Goal: Answer question/provide support

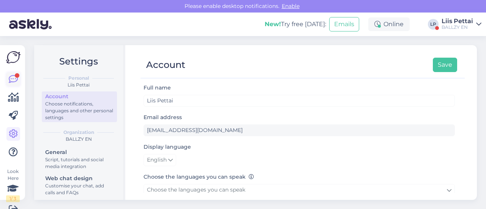
click at [14, 80] on icon at bounding box center [13, 79] width 9 height 9
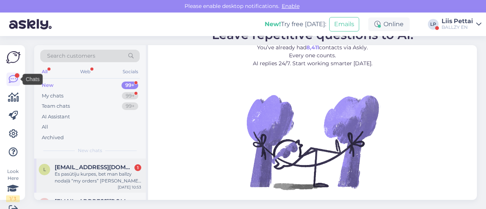
click at [70, 181] on div "Es pasūtiju kurpes, bet man ballzy nodaļā “my orders” [PERSON_NAME] tur nerādās" at bounding box center [98, 178] width 87 height 14
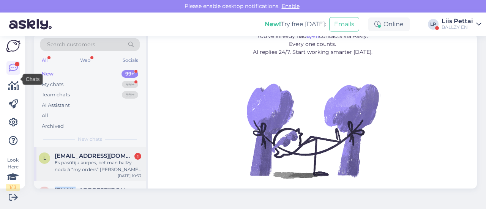
click at [70, 182] on div "d doctor.panos@gmail.com Hello, could you make an exception and send me a pair …" at bounding box center [90, 199] width 112 height 34
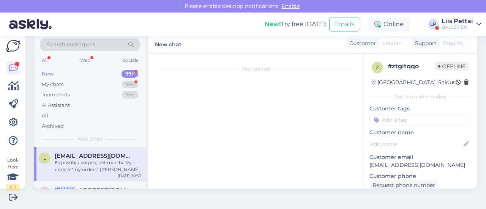
scroll to position [16, 0]
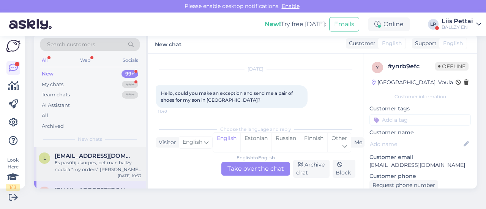
click at [105, 168] on div "Es pasūtiju kurpes, bet man ballzy nodaļā “my orders” [PERSON_NAME] tur nerādās" at bounding box center [98, 167] width 87 height 14
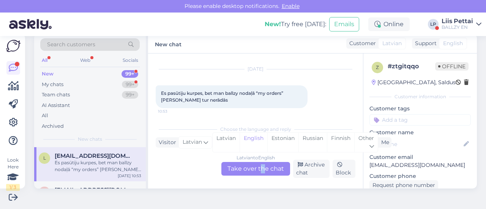
click at [260, 170] on div "Latvian to English Take over the chat" at bounding box center [256, 169] width 69 height 14
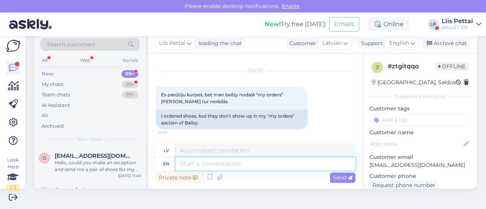
click at [257, 168] on textarea at bounding box center [266, 164] width 180 height 13
type textarea "then yo"
type textarea "tad"
type textarea "then you w"
type textarea "tad tu"
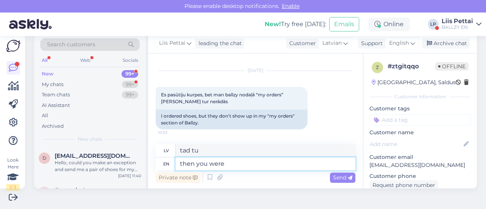
type textarea "then you were"
type textarea "tad tu biji"
type textarea "then you were not l"
type textarea "tad tu nebiji"
type textarea "then you were not logged i"
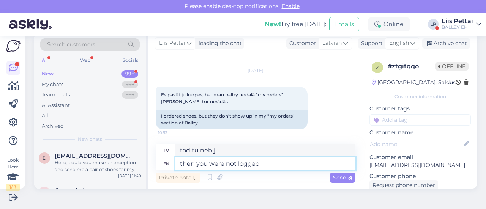
type textarea "tad tu nebiji pieteicies"
type textarea "then you were not logged in when yo"
type textarea "tad tu nebiji pieteicies, kad"
type textarea "then you were not logged in when you ma"
type textarea "tad jūs nebijāt pieteicies, kad"
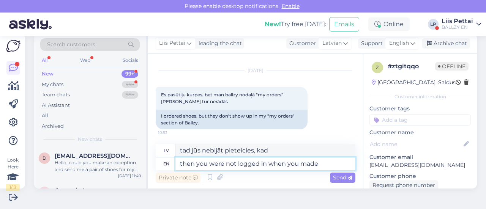
type textarea "then you were not logged in when you made t"
type textarea "tad jūs nebijāt pieteicies, kad veicāt"
type textarea "then you were not logged in when you made the orde"
type textarea "tad, veicot pasūtījumu, jūs nebijāt pieteicies sistēmā"
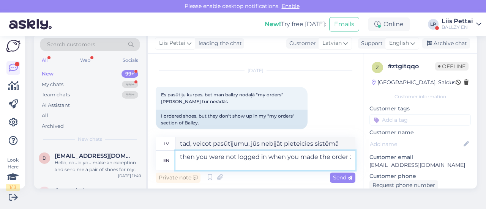
type textarea "then you were not logged in when you made the order :("
type textarea "tad tu nebiji pieteicies, kad veici pasūtījumu :("
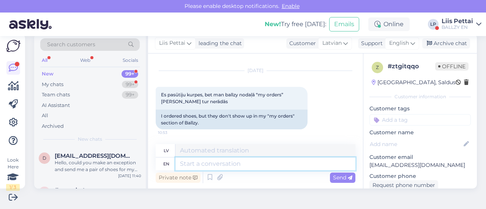
scroll to position [60, 0]
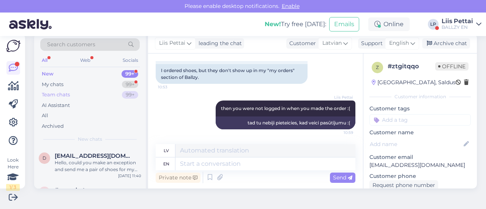
click at [59, 90] on div "Team chats 99+" at bounding box center [90, 95] width 100 height 11
click at [63, 86] on div "My chats" at bounding box center [53, 85] width 22 height 8
click at [68, 175] on div "l lailabertlina@gmail.com then you were not logged in when you made the order :…" at bounding box center [90, 164] width 112 height 34
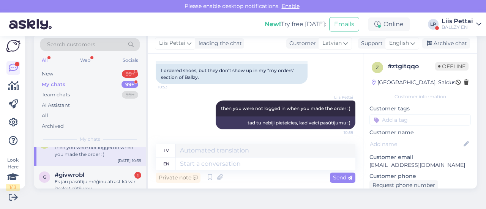
scroll to position [30, 0]
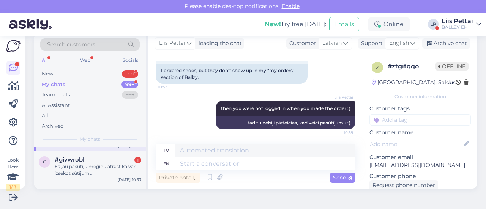
click at [68, 175] on div "Es jau pasūtīju mēģinu atrast kā var izsekot sūtījumu" at bounding box center [98, 170] width 87 height 14
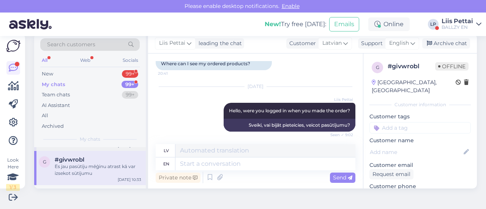
scroll to position [206, 0]
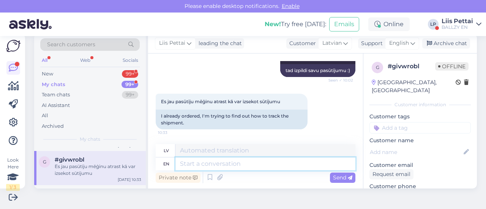
click at [320, 162] on textarea at bounding box center [266, 164] width 180 height 13
type textarea "did y"
type textarea "izdarīja"
type textarea "did you ge"
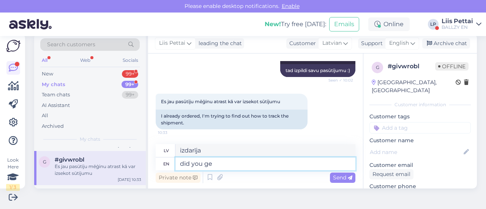
type textarea "vai tu"
type textarea "did you get"
type textarea "Vai tu dabūji?"
type textarea "did you get confirmation l"
type textarea "vai saņēmi apstiprinājumu?"
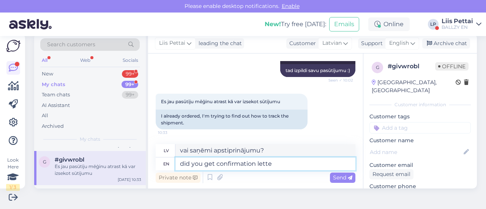
type textarea "did you get confirmation letter"
type textarea "vai saņēmi apstiprinājuma vēstuli?"
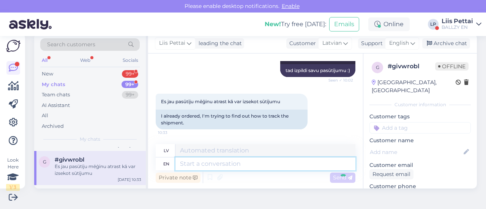
scroll to position [252, 0]
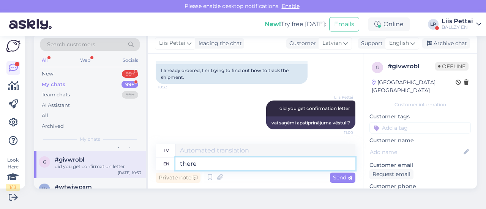
type textarea "there"
type textarea "tur"
type textarea "there first s"
type textarea "tur pirmais"
type textarea "there first sentence t"
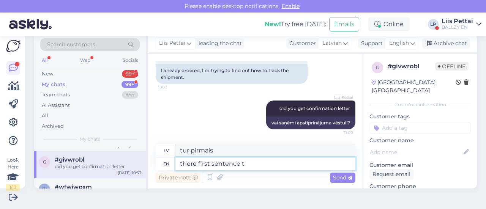
type textarea "tur pirmais teikums"
type textarea "there first sentence there is t"
type textarea "tur ir pirmais teikums"
type textarea "there first sentence there is that"
type textarea "tur pirmais teikums ir tāds"
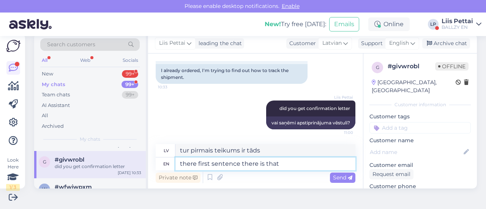
type textarea "there first sentence there is that t"
type textarea "tur ir pirmais teikums, ka"
type textarea "there first sentence there is that you wil"
type textarea "tur pirmais teikums ir tāds, ka tu"
type textarea "there first sentence there is that you will get"
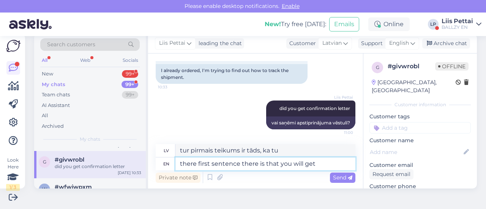
type textarea "tur pirmais teikums ir tāds, ka tu to darīsi"
type textarea "there first sentence there is that you will get tr"
type textarea "tur pirmais teikums ir tāds, ka jūs saņemsiet"
type textarea "there first sentence there is that you will get trak"
type textarea "tur pirmais teikums ir tāds, ka jūs saņemsiet tra"
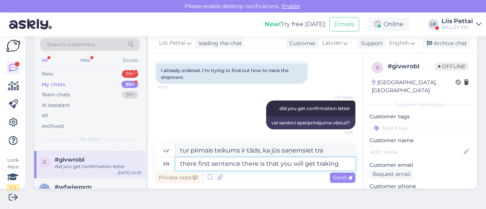
type textarea "there first sentence there is that you will get traking"
type textarea "tur pirmais teikums ir tāds, ka jūs iegūsit izsekošanu"
type textarea "there first sentence there is that you will get tracking o"
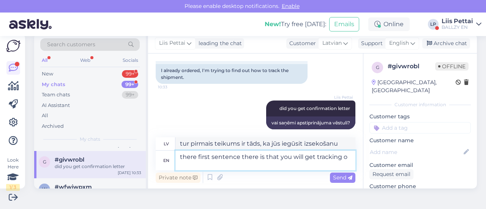
type textarea "Pirmajā teikumā ir teikts, ka jūs saņemsiet izsekošanas datus."
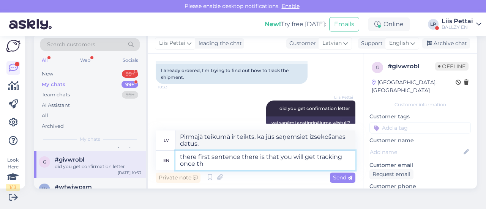
type textarea "there first sentence there is that you will get tracking once the"
type textarea "Pirmajā teikumā ir teikts, ka izsekošanu varēsiet iegūt, tiklīdz"
type textarea "there first sentence there is that you will get tracking once the ord"
type textarea "Pirmajā teikumā ir teikts, ka jūs saņemsiet izsekošanas informāciju, tiklīdz"
type textarea "there first sentence there is that you will get tracking once the order has"
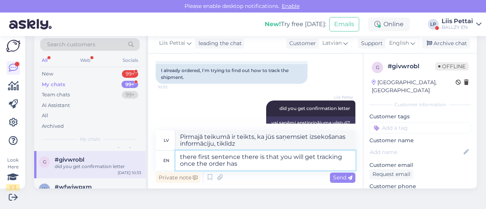
type textarea "Pirmajā teikumā ir teikts, ka jūs saņemsiet izsekošanas informāciju, tiklīdz pa…"
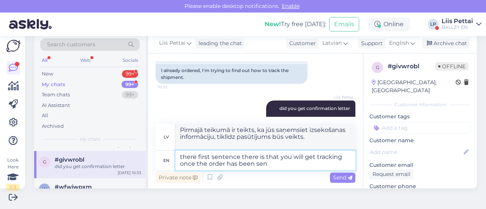
type textarea "there first sentence there is that you will get tracking once the order has bee…"
type textarea "Pirmajā teikumā ir teikts, ka jūs saņemsiet izsekošanas informāciju, tiklīdz pa…"
type textarea "there first sentence there is that you will get tracking once the order has bee…"
type textarea "Pirmajā teikumā ir teikts, ka izsekošanas informāciju saņemsiet, tiklīdz pasūtī…"
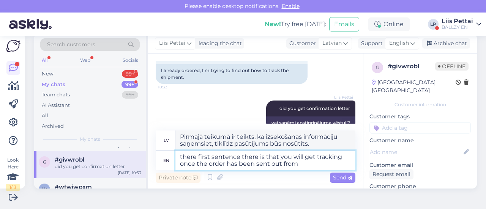
type textarea "there first sentence there is that you will get tracking once the order has bee…"
type textarea "Pirmajā teikumā ir teikts, ka izsekošanas informāciju saņemsiet, tiklīdz pasūtī…"
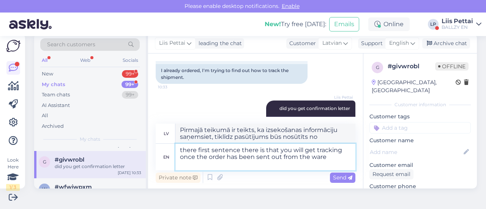
type textarea "there first sentence there is that you will get tracking once the order has bee…"
type textarea "Pirmajā teikumā ir teikts, ka izsekošanas informāciju saņemsiet, tiklīdz pasūtī…"
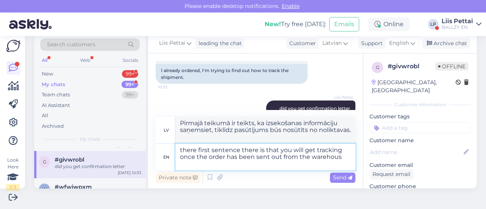
type textarea "there first sentence there is that you will get tracking once the order has bee…"
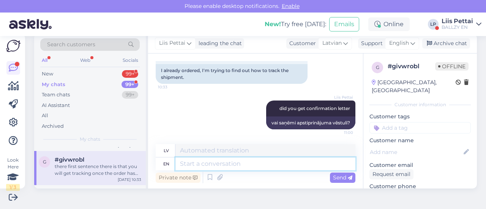
scroll to position [311, 0]
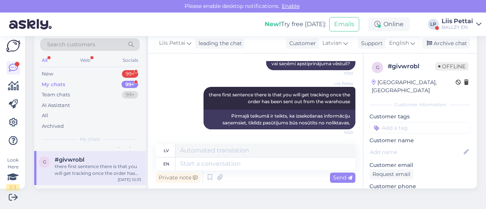
click at [109, 173] on div "there first sentence there is that you will get tracking once the order has bee…" at bounding box center [98, 170] width 87 height 14
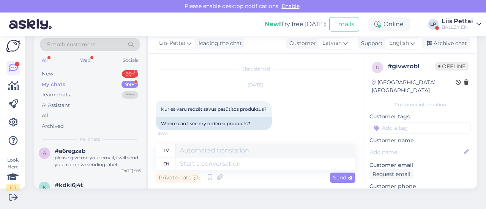
scroll to position [334, 0]
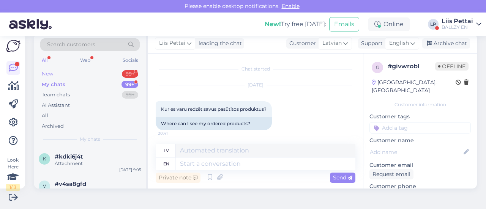
click at [53, 76] on div "New 99+" at bounding box center [90, 74] width 100 height 11
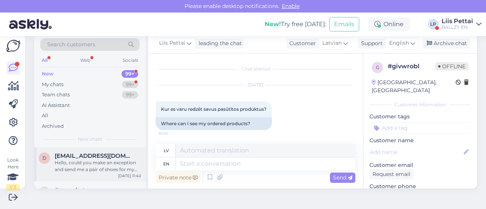
click at [89, 170] on div "Hello, could you make an exception and send me a pair of shoes for my son in [G…" at bounding box center [98, 167] width 87 height 14
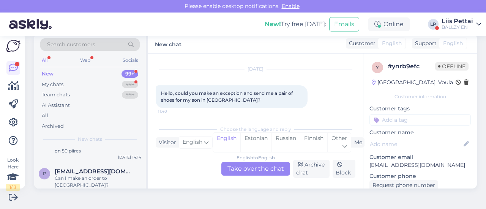
scroll to position [76, 0]
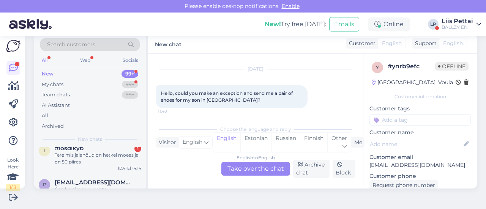
click at [457, 22] on div "Liis Pettai" at bounding box center [458, 21] width 32 height 6
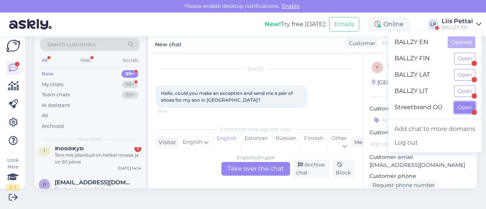
click at [462, 106] on button "Open" at bounding box center [464, 108] width 21 height 12
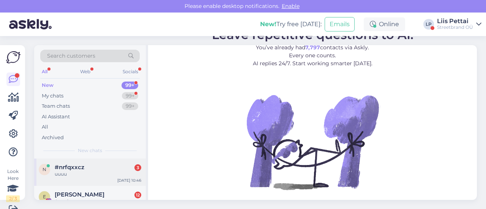
click at [92, 167] on div "#nrfqxxcz 3" at bounding box center [98, 167] width 87 height 7
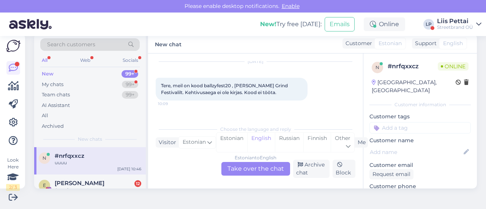
scroll to position [23, 0]
click at [241, 173] on div "Estonian to English Take over the chat" at bounding box center [256, 169] width 69 height 14
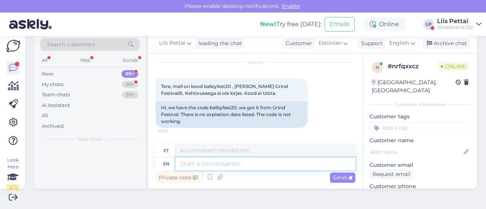
click at [213, 165] on textarea at bounding box center [266, 164] width 180 height 13
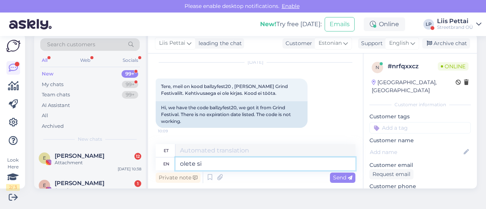
type textarea "olete sis"
type textarea "olete"
type textarea "olete sisseloginud ja"
type textarea "olete sisseloginud ja tooted on"
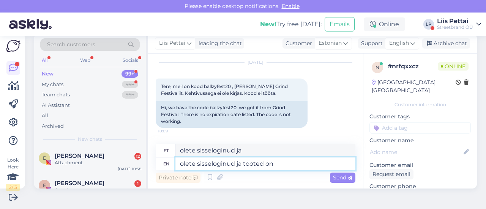
type textarea "olete sisseloginud ja tooted"
type textarea "olete sisseloginud ja tooted on tä"
type textarea "olete sisseloginud ja töökohti"
type textarea "olete sisseloginud ja tooted on täishinnaga?"
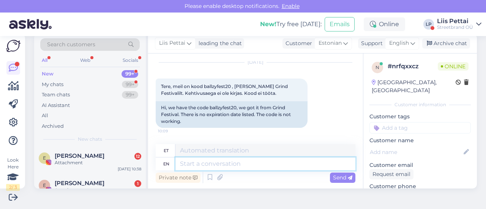
scroll to position [158, 0]
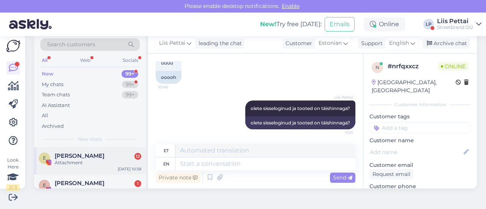
click at [89, 147] on div "E Eda Tamsalu 12 Attachment Sep 1 10:38" at bounding box center [90, 160] width 112 height 27
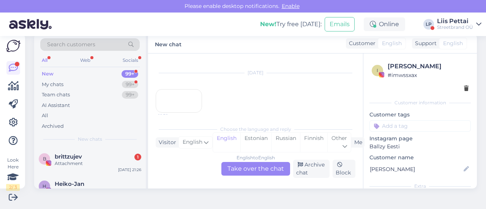
scroll to position [167, 0]
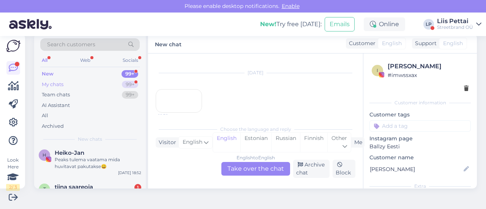
click at [68, 82] on div "My chats 99+" at bounding box center [90, 84] width 100 height 11
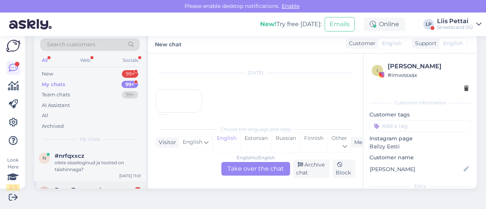
click at [78, 184] on div "В Вяче Писчикоф 5 Baracuda7620@gmail.com Sep 1 10:06" at bounding box center [90, 195] width 112 height 27
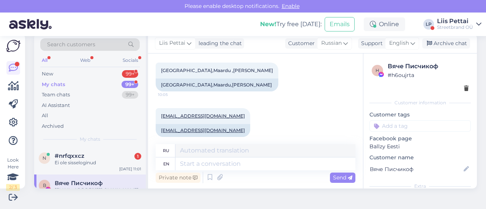
scroll to position [614, 0]
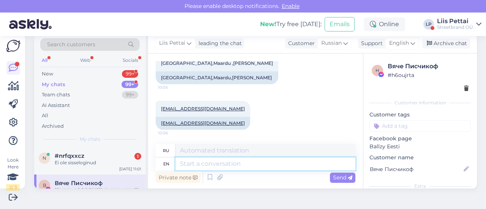
click at [286, 161] on textarea at bounding box center [266, 164] width 180 height 13
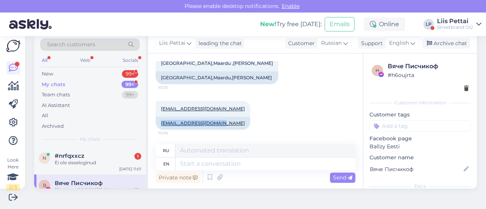
drag, startPoint x: 225, startPoint y: 125, endPoint x: 150, endPoint y: 124, distance: 74.5
click at [150, 124] on div "Chat started Aug 31 2025 Что ты мне шлешь.мне не нужны новости я не могу заказ …" at bounding box center [255, 121] width 215 height 135
copy link "[EMAIL_ADDRESS][DOMAIN_NAME]"
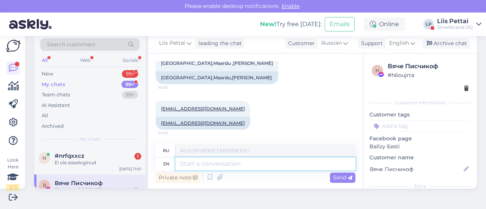
click at [212, 170] on textarea at bounding box center [266, 164] width 180 height 13
type textarea "Hello,"
type textarea "Привет,"
type textarea "Hello, its har"
type textarea "Привет, это"
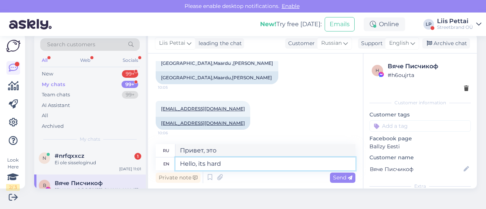
type textarea "Hello, its hard t"
type textarea "Привет, это трудно."
type textarea "Hello, its hard to u"
type textarea "Привет, это трудно"
type textarea "Hello, its hard to understand wh"
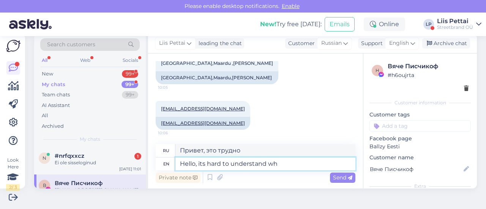
type textarea "Привет, это трудно понять."
type textarea "Hello, its hard to understand what y"
type textarea "Привет, трудно понять, что"
type textarea "Hello, its hard to understand what is the"
type textarea "Привет, трудно понять, что такое"
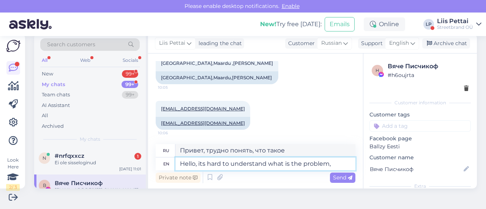
type textarea "Hello, its hard to understand what is the problem, t"
type textarea "Здравствуйте, трудно понять, в чем проблема,"
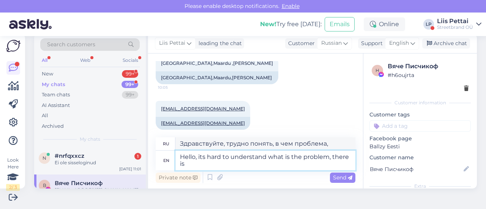
type textarea "Hello, its hard to understand what is the problem, there is"
type textarea "Здравствуйте, трудно понять, в чем проблема, есть"
type textarea "Hello, its hard to understand what is the problem, there is no or"
type textarea "Здравствуйте, трудно понять, в чем проблема, нет"
type textarea "Hello, its hard to understand what is the problem, there is no order wi"
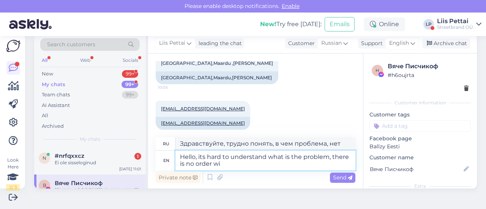
type textarea "Здравствуйте, сложно понять в чем проблема, нет порядка."
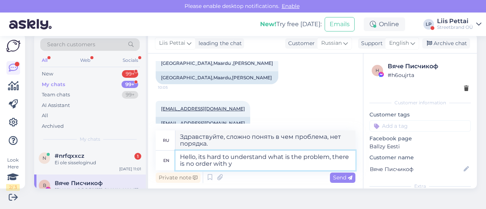
type textarea "Hello, its hard to understand what is the problem, there is no order with yo"
type textarea "Здравствуйте, трудно понять, в чем проблема, нет порядка"
type textarea "Hello, its hard to understand what is the problem, there is no order with your …"
type textarea "Здравствуйте, трудно понять, в чем проблема, нет никакого порядка с вашим"
type textarea "Hello, its hard to understand what is the problem, there is no order with your …"
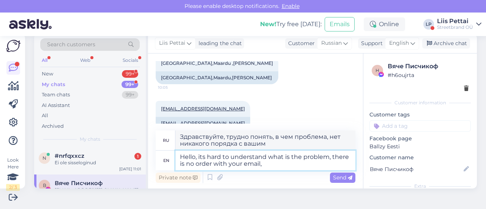
type textarea "Здравствуйте, сложно понять, в чем проблема, в вашем электронном письме нет ник…"
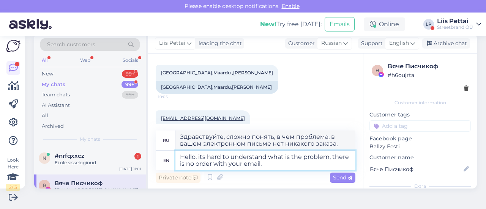
scroll to position [627, 0]
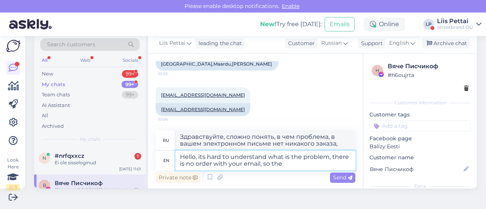
type textarea "Hello, its hard to understand what is the problem, there is no order with your …"
type textarea "Здравствуйте, сложно понять, в чем проблема, в вашем электронном письме нет ник…"
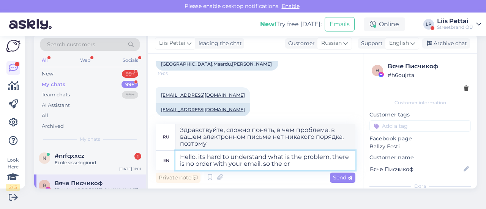
type textarea "Hello, its hard to understand what is the problem, there is no order with your …"
type textarea "Здравствуйте, сложно понять, в чем проблема, в вашем электронном письме нет ник…"
type textarea "Hello, its hard to understand what is the problem, there is no order with your …"
type textarea "Здравствуйте, сложно понять, в чем проблема, в вашем электронном письме нет зак…"
type textarea "Hello, its hard to understand what is the problem, there is no order with your …"
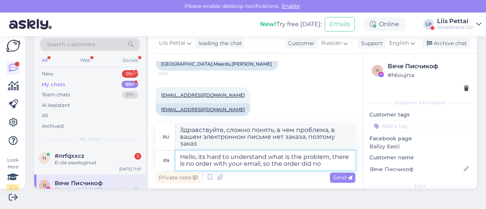
type textarea "Здравствуйте, сложно понять, в чем проблема, на ваш адрес электронной почты нет…"
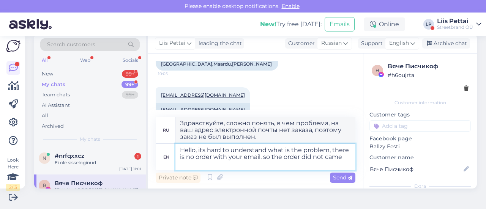
type textarea "Hello, its hard to understand what is the problem, there is no order with your …"
type textarea "Здравствуйте, сложно понять, в чем проблема, на ваш адрес электронной почты нет…"
type textarea "Hello, its hard to understand what is the problem, there is no order with your …"
type textarea "Здравствуйте, сложно понять, в чем проблема, на ваш адрес электронной почты нет…"
type textarea "Hello, its hard to understand what is the problem, there is no order with your …"
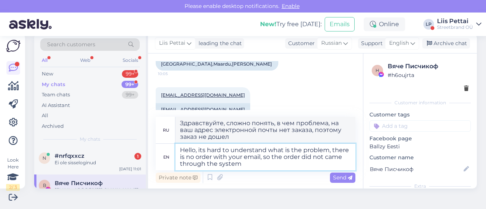
type textarea "Здравствуйте, сложно понять, в чем проблема, на ваш адрес электронной почты нет…"
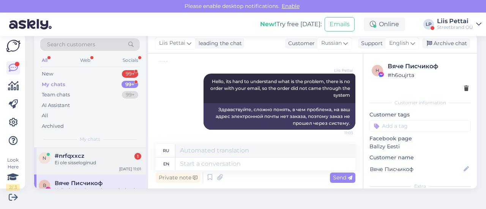
click at [75, 156] on span "#nrfqxxcz" at bounding box center [70, 156] width 30 height 7
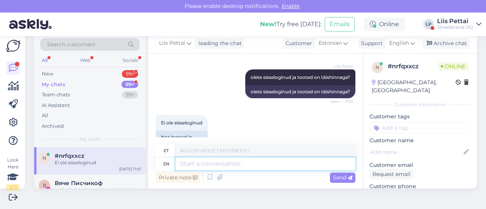
click at [264, 164] on textarea at bounding box center [266, 164] width 180 height 13
type textarea "siis pr"
type textarea "siis"
type textarea "siis proovige sis"
type textarea "siis proovige"
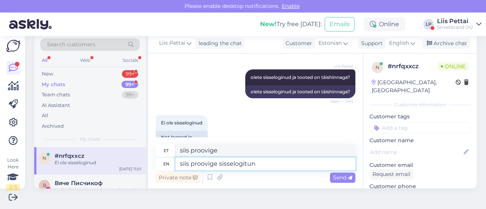
type textarea "siis proovige sisselogituna"
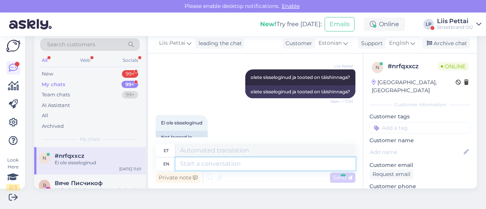
scroll to position [249, 0]
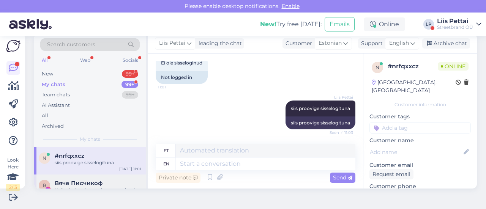
click at [66, 181] on span "Вяче Писчикоф" at bounding box center [79, 183] width 48 height 7
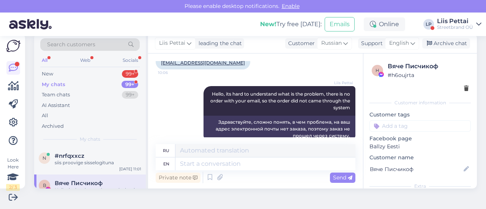
scroll to position [687, 0]
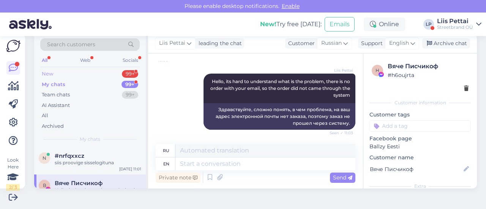
click at [62, 74] on div "New 99+" at bounding box center [90, 74] width 100 height 11
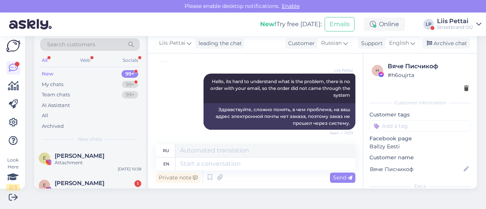
click at [451, 24] on div "Streetbrand OÜ" at bounding box center [455, 27] width 36 height 6
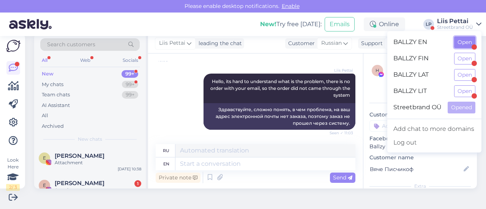
click at [470, 40] on button "Open" at bounding box center [464, 42] width 21 height 12
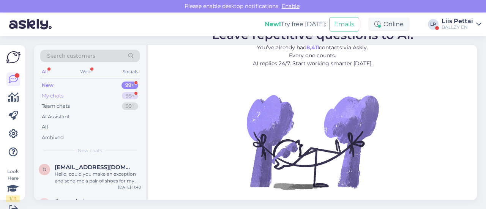
click at [71, 92] on div "My chats 99+" at bounding box center [90, 96] width 100 height 11
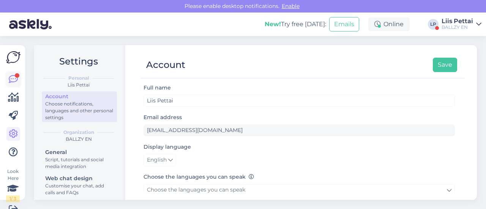
click at [15, 79] on icon at bounding box center [13, 79] width 9 height 9
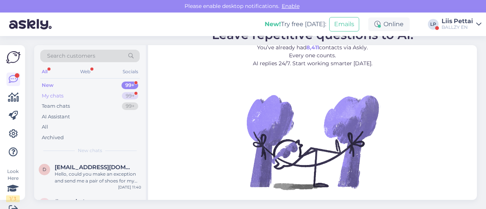
click at [51, 93] on div "My chats" at bounding box center [53, 96] width 22 height 8
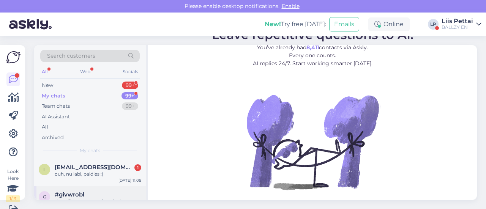
click at [74, 174] on div "ouh, nu labi, paldies :)" at bounding box center [98, 174] width 87 height 7
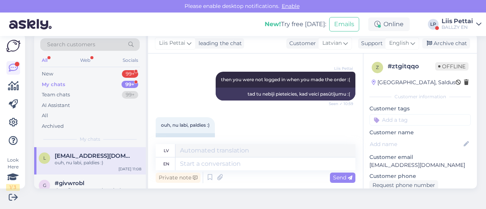
scroll to position [106, 0]
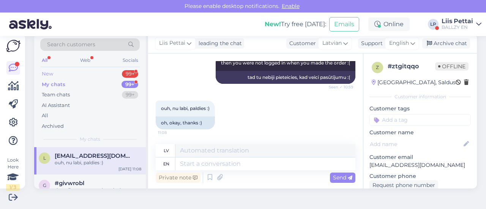
click at [74, 74] on div "New 99+" at bounding box center [90, 74] width 100 height 11
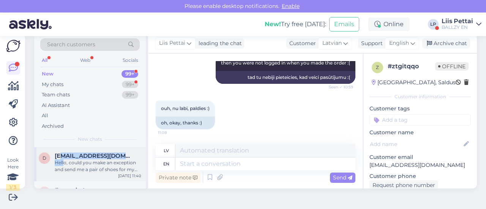
click at [63, 159] on div "[EMAIL_ADDRESS][DOMAIN_NAME] Hello, could you make an exception and send me a p…" at bounding box center [98, 163] width 87 height 21
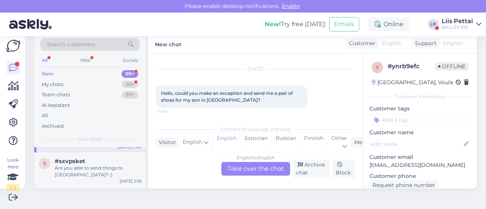
scroll to position [30, 0]
click at [82, 82] on div "My chats 99+" at bounding box center [90, 84] width 100 height 11
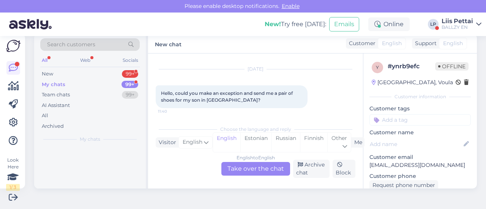
scroll to position [0, 0]
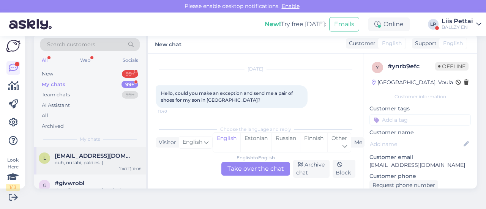
click at [76, 155] on span "[EMAIL_ADDRESS][DOMAIN_NAME]" at bounding box center [94, 156] width 79 height 7
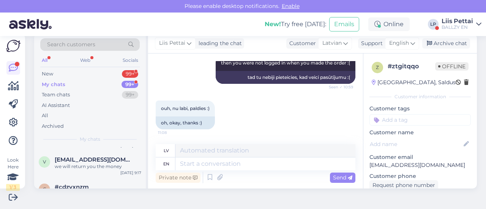
scroll to position [213, 0]
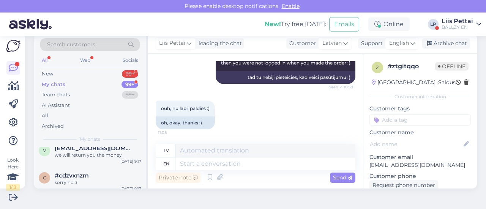
click at [456, 29] on div "BALLZY EN" at bounding box center [458, 27] width 32 height 6
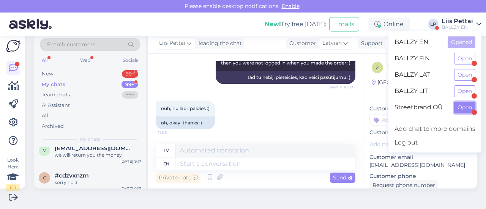
click at [463, 106] on button "Open" at bounding box center [464, 108] width 21 height 12
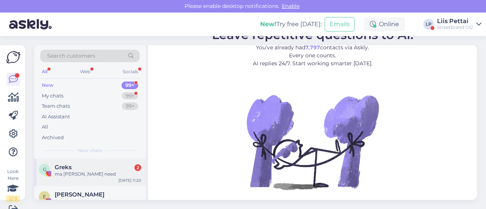
click at [96, 169] on div "Greks 2" at bounding box center [98, 167] width 87 height 7
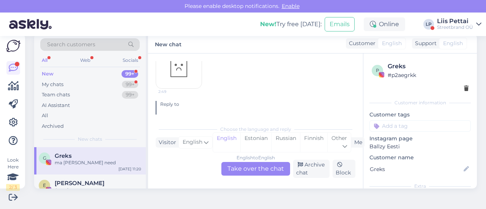
scroll to position [54, 0]
click at [71, 83] on div "My chats 99+" at bounding box center [90, 84] width 100 height 11
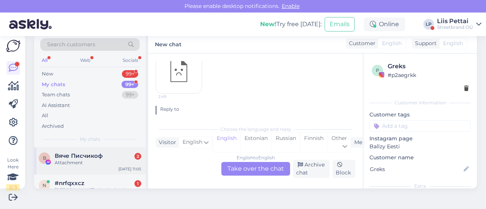
click at [76, 166] on div "Attachment" at bounding box center [98, 163] width 87 height 7
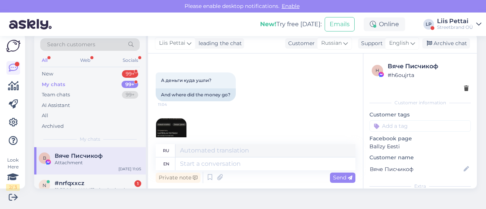
scroll to position [780, 0]
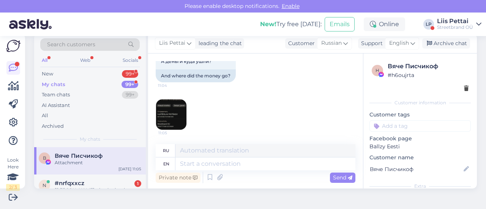
click at [169, 112] on img at bounding box center [171, 115] width 30 height 30
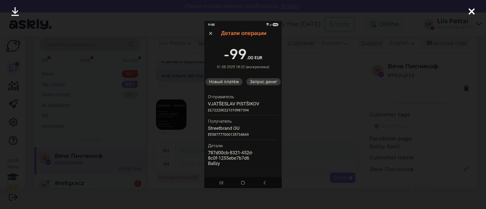
click at [294, 120] on div at bounding box center [243, 104] width 486 height 209
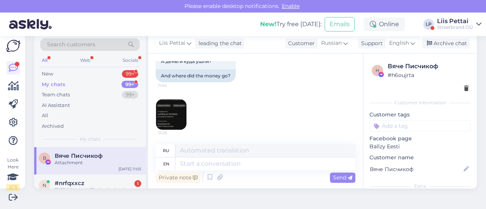
click at [294, 120] on div "11:05" at bounding box center [256, 115] width 200 height 48
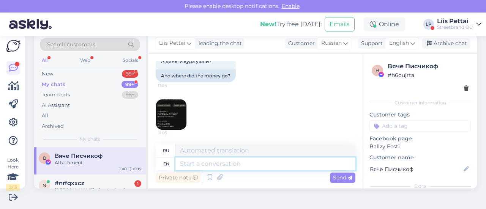
click at [244, 161] on textarea at bounding box center [266, 164] width 180 height 13
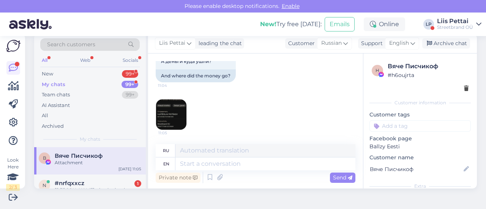
click at [173, 116] on img at bounding box center [171, 115] width 30 height 30
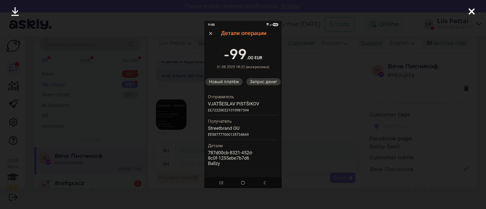
click at [307, 116] on div at bounding box center [243, 104] width 486 height 209
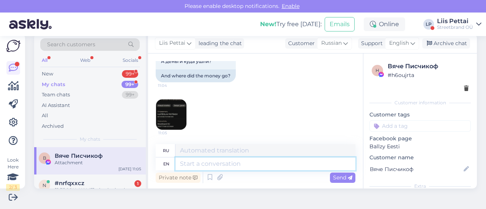
click at [286, 164] on textarea at bounding box center [266, 164] width 180 height 13
type textarea "your em"
type textarea "твой"
type textarea "your email i"
type textarea "ваш адрес электронной почты"
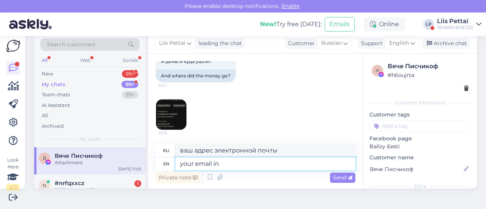
type textarea "your email in"
type textarea "ваш адрес электронной почты в"
type textarea "your email in your or"
type textarea "ваш адрес электронной почты в вашем"
type textarea "your email in your order"
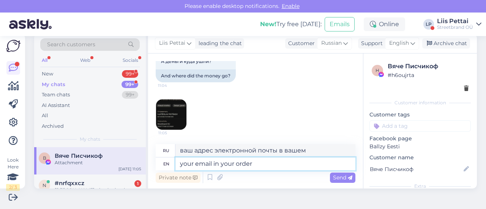
type textarea "ваш адрес электронной почты в вашем заказе"
type textarea "your email in your order is w"
type textarea "Ваш адрес электронной почты в вашем заказе"
type textarea "your email in your order is written l"
type textarea "ваш адрес электронной почты в вашем заказе написан"
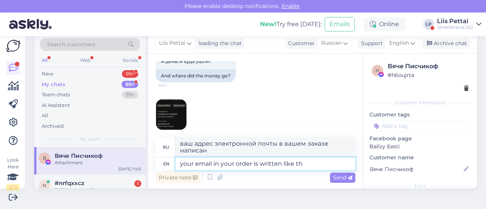
type textarea "your email in your order is written like tha"
type textarea "Ваш адрес электронной почты в вашем заказе написан как"
type textarea "your email in your order is written like that"
type textarea "Ваш адрес электронной почты в вашем заказе написан так"
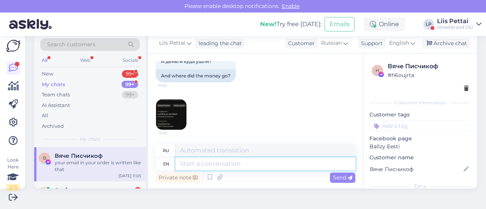
scroll to position [832, 0]
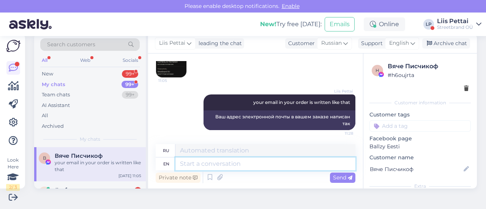
paste textarea "[EMAIL_ADDRESS][DOMAIN_NAME]"
type textarea "[EMAIL_ADDRESS][DOMAIN_NAME]"
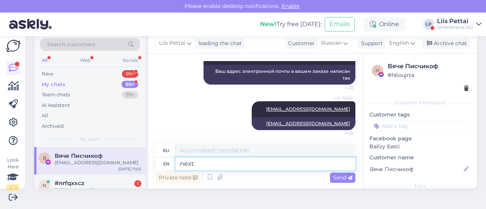
type textarea "next t"
type textarea "следующий"
type textarea "next time, pl"
type textarea "в следующий раз,"
type textarea "next time, please d"
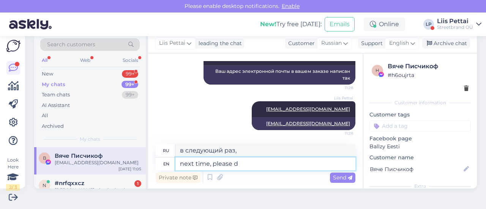
type textarea "в следующий раз, пожалуйста"
type textarea "n"
type textarea "в следующий раз,"
type textarea "следующий"
type textarea "order"
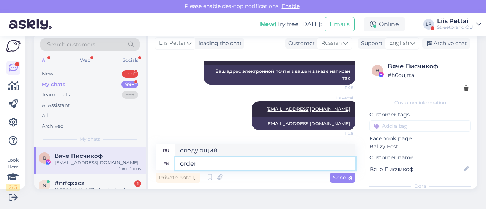
type textarea "заказ"
type textarea "order is i"
type textarea "порядок есть"
type textarea "order is in th"
type textarea "заказ [PERSON_NAME]"
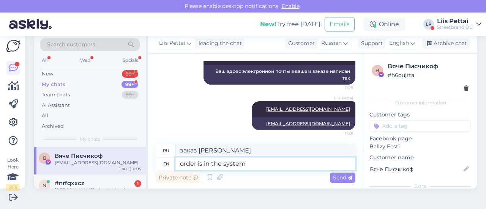
type textarea "order is in the system a"
type textarea "заказ в системе"
type textarea "order is in the system and"
type textarea "заказ в системе [PERSON_NAME]"
type textarea "order is in the system and packed to"
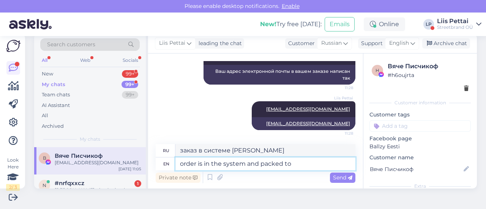
type textarea "заказ в системе и упакован"
type textarea "order is in the system and packed [DATE]"
type textarea "заказ в системе и упакован сегодня"
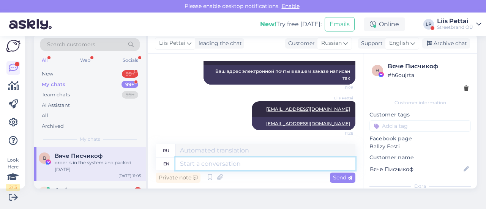
scroll to position [923, 0]
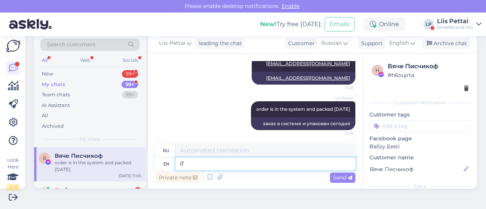
type textarea "if"
type textarea "если"
type textarea "if phone nr"
type textarea "если телефон"
type textarea "if phone nr is"
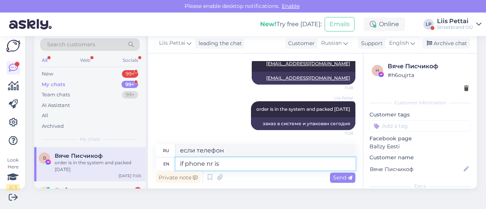
type textarea "если номер телефона"
type textarea "if phone nr is correct y"
type textarea "если номер телефона правильный"
type textarea "if phone nr is correct you wi"
type textarea "если номер телефона правильный, вы"
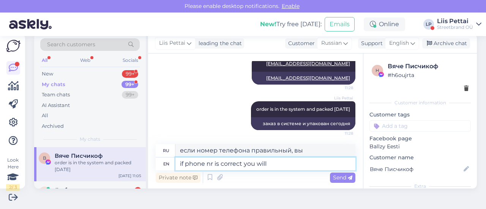
type textarea "if phone nr is correct you will g"
type textarea "если номер телефона правильный, вы будете"
type textarea "if phone nr is correct you will get sm"
type textarea "если номер телефона правильный, вы получите"
type textarea "if phone nr is correct you will get sms"
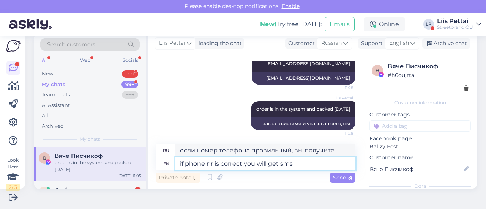
type textarea "если номер телефона правильный, вы получите смс"
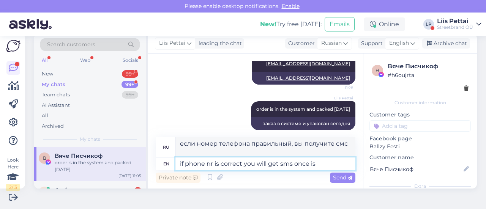
type textarea "if phone nr is correct you will get sms once i"
type textarea "Если номер телефона правильный, вы получите смс один раз."
type textarea "if phone nr is correct you will get sms once its i"
type textarea "Если номер телефона правильный, вы получите смс, как только он будет готов."
type textarea "if phone nr is correct you will get sms once its in the [GEOGRAPHIC_DATA]"
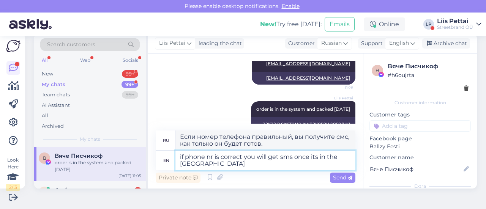
type textarea "Если номер телефона правильный, вы получите смс, как только он будет в"
type textarea "if phone nr is correct you will get sms once its in the parcel m"
type textarea "Если номер телефона правильный, вы получите смс, как только посылка будет в пос…"
type textarea "if phone nr is correct you will get sms once its in the parcel machine"
type textarea "Если номер телефона правильный, вы получите смс, как только посылка будет в пак…"
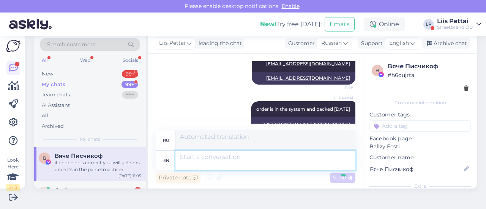
scroll to position [983, 0]
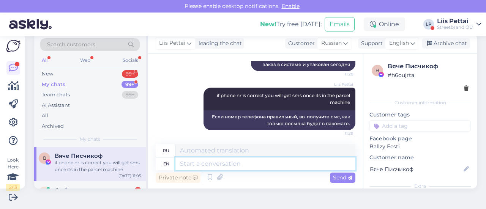
paste textarea "[PHONE_NUMBER]"
type textarea "[PHONE_NUMBER]"
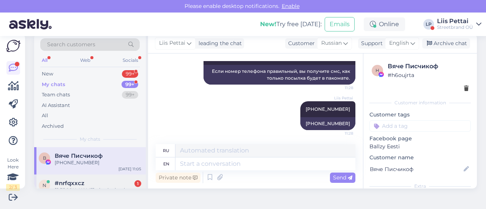
click at [100, 178] on div "n #nrfqxxcz 1 Nii, sisseloginud, täishinnaga tooted. Ütleb, et seda koodi pole …" at bounding box center [90, 192] width 112 height 34
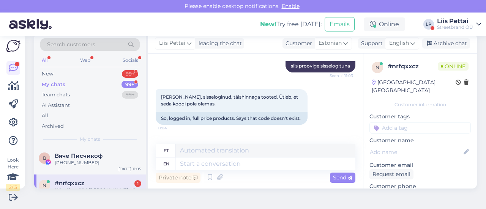
scroll to position [354, 0]
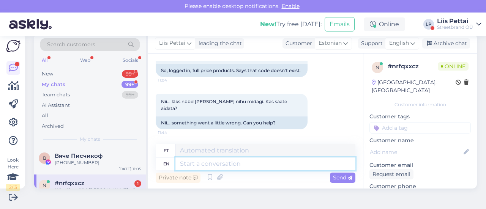
click at [302, 165] on textarea at bounding box center [266, 164] width 180 height 13
type textarea "uurime ko"
type textarea "uurime"
type textarea "uurime kohe"
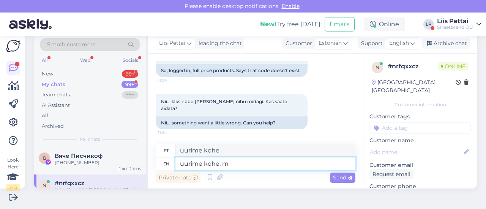
type textarea "uurime kohe, mi"
type textarea "uurimiskoha"
type textarea "uurime kohe, miks s"
type textarea "uurime kohe, miks"
type textarea "uurime kohe, miks see"
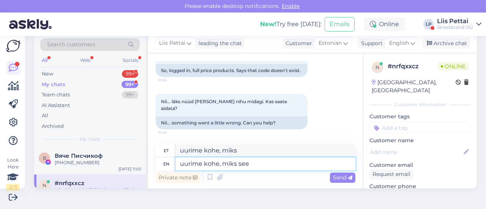
type textarea "uurime kohe, miks see"
type textarea "uurime kohe, miks see kood ei t"
type textarea "uurime kohe, miks see kood"
type textarea "uurime kohe, miks see kood ei tö"
type textarea "uurime kohe, miks see kood ei ole"
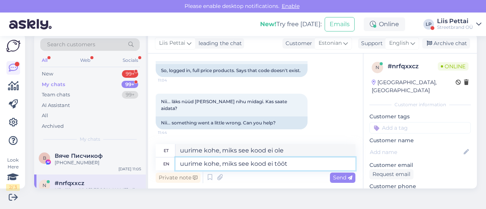
type textarea "uurime kohe, miks see kood ei tööta"
type textarea "uurime kohe, miks see kood ei töötap"
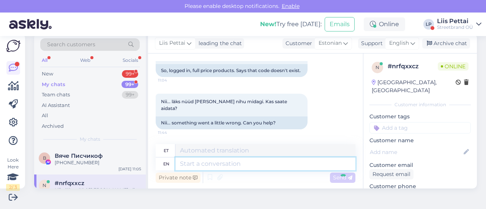
scroll to position [400, 0]
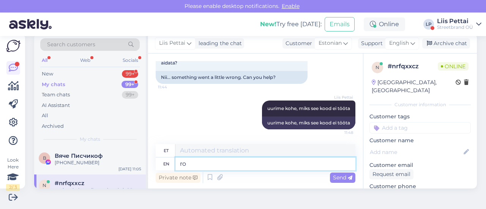
type textarea "r"
type textarea "proovime k"
type textarea "proovime"
type textarea "proovime kiirelt kor"
type textarea "proovime kiirelt"
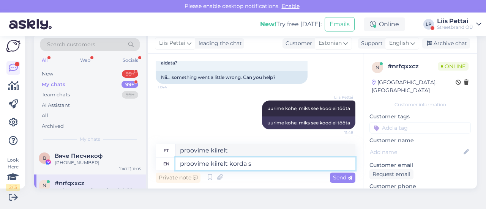
type textarea "proovime kiirelt [PERSON_NAME]"
type textarea "proovime kiirelt korda"
type textarea "proovime kiirelt [PERSON_NAME]"
type textarea "proovime kiiresti [PERSON_NAME]"
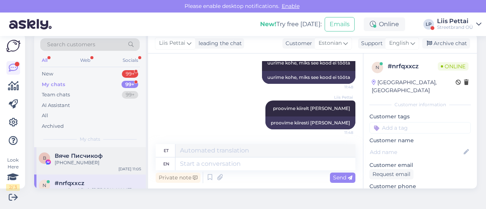
click at [100, 160] on div "[PHONE_NUMBER]" at bounding box center [98, 163] width 87 height 7
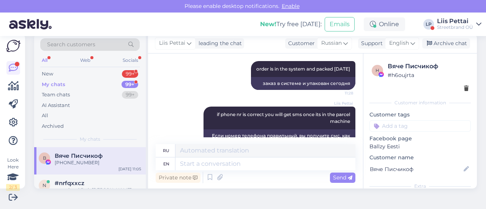
scroll to position [1028, 0]
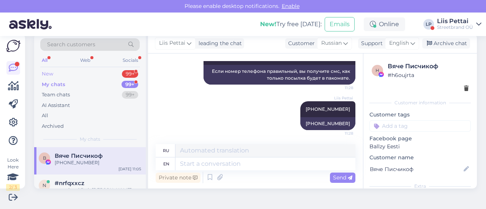
click at [75, 75] on div "New 99+" at bounding box center [90, 74] width 100 height 11
